Goal: Check status: Check status

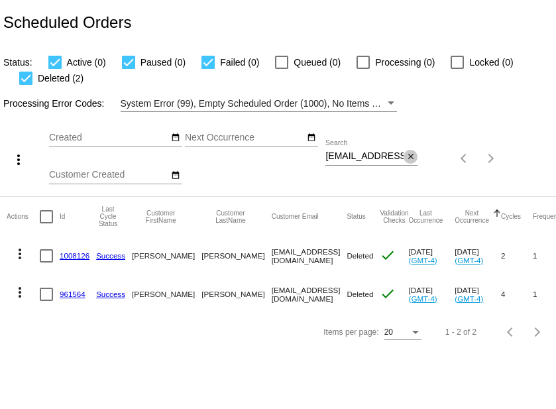
click at [410, 157] on mat-icon "close" at bounding box center [410, 157] width 9 height 11
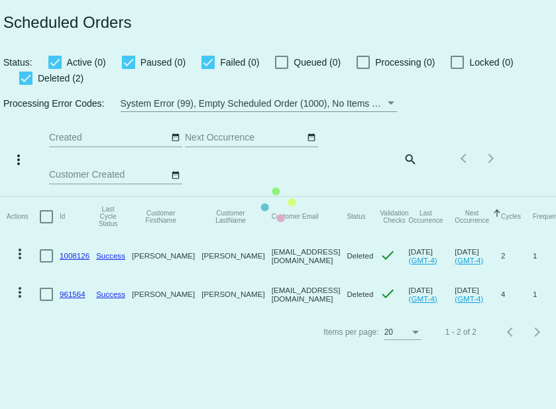
click at [410, 197] on mat-table "Actions Id Last Cycle Status Customer FirstName Customer LastName Customer Emai…" at bounding box center [288, 255] width 577 height 117
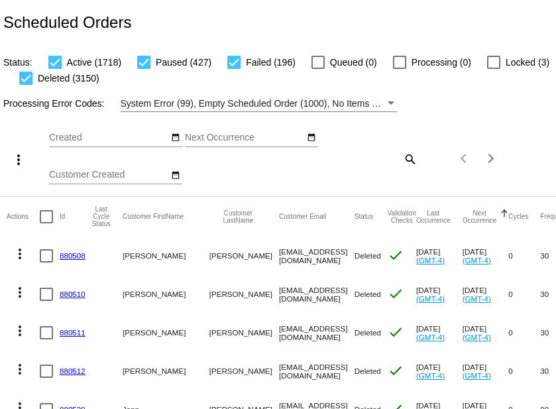
click at [412, 160] on mat-icon "search" at bounding box center [410, 159] width 16 height 21
click at [359, 162] on input "Search" at bounding box center [372, 156] width 92 height 11
paste input "[EMAIL_ADDRESS][DOMAIN_NAME]"
type input "[EMAIL_ADDRESS][DOMAIN_NAME]"
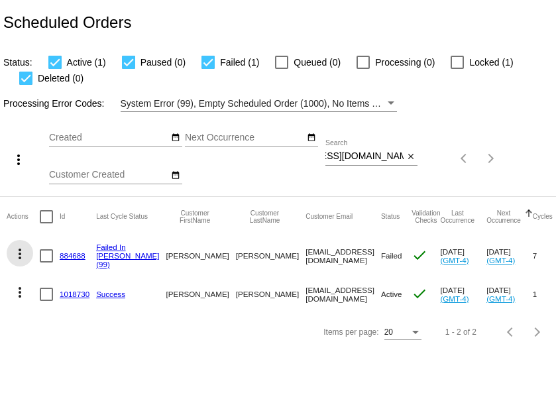
scroll to position [0, 0]
click at [21, 252] on mat-icon "more_vert" at bounding box center [20, 254] width 16 height 16
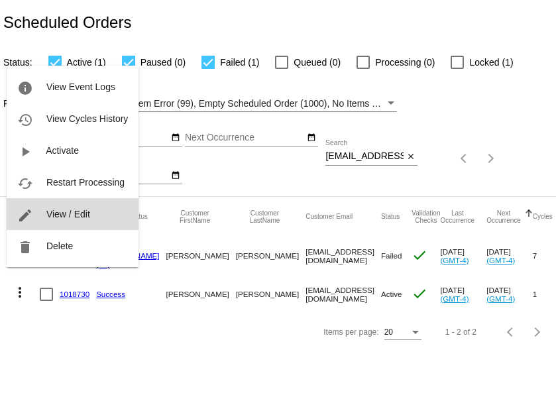
click at [52, 215] on span "View / Edit" at bounding box center [68, 214] width 44 height 11
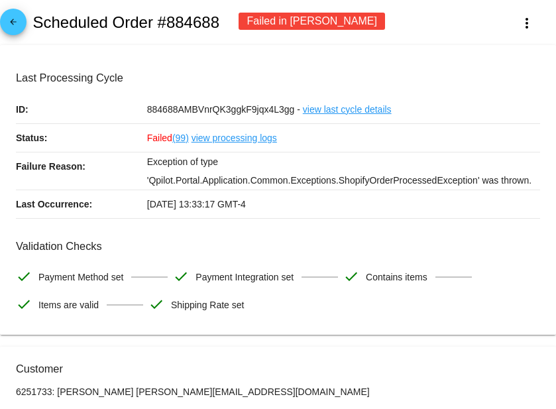
click at [234, 139] on link "view processing logs" at bounding box center [235, 138] width 86 height 28
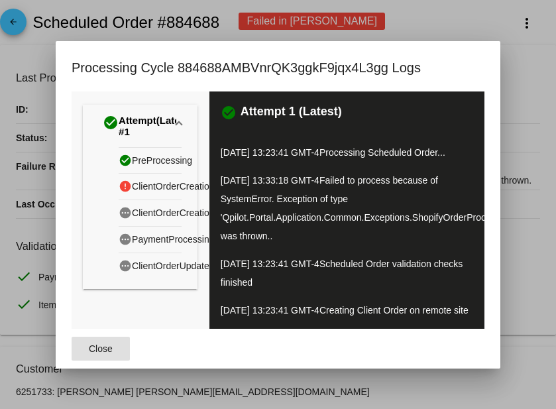
click at [406, 23] on div at bounding box center [278, 204] width 556 height 409
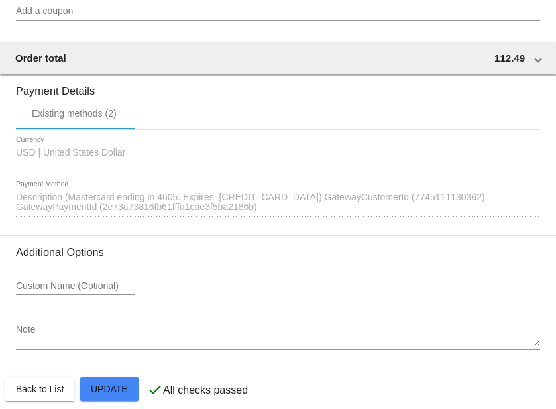
scroll to position [1371, 0]
click at [192, 181] on div "1511898 Description (Mastercard ending in 4605. Expires: [CREDIT_CARD_DATA]) Ga…" at bounding box center [278, 199] width 524 height 36
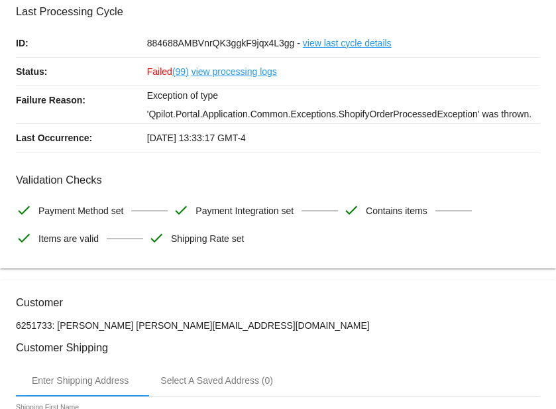
scroll to position [11, 0]
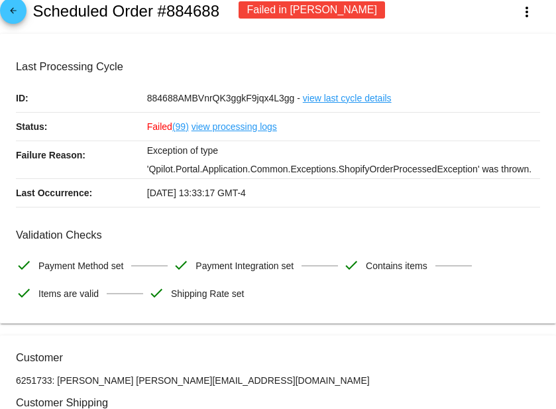
drag, startPoint x: 143, startPoint y: 152, endPoint x: 552, endPoint y: 171, distance: 409.5
click at [552, 171] on mat-card "Last Processing Cycle ID: 884688AMBVnrQK3ggkF9jqx4L3gg - view last cycle detail…" at bounding box center [278, 179] width 556 height 290
copy div "Exception of type 'Qpilot.Portal.Application.Common.Exceptions.ShopifyOrderProc…"
